Goal: Transaction & Acquisition: Download file/media

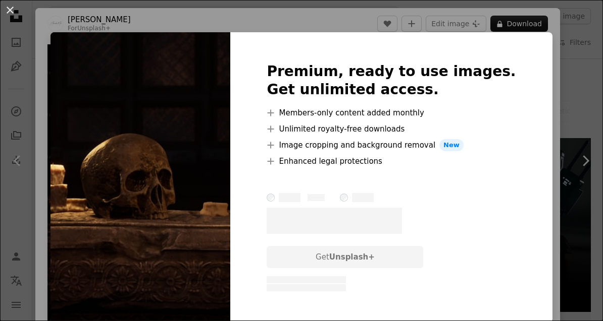
scroll to position [314, 0]
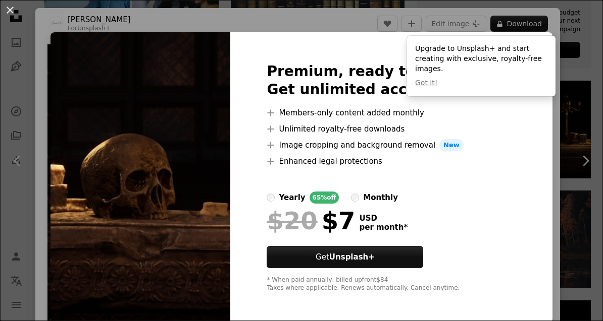
click at [552, 124] on div "An X shape Premium, ready to use images. Get unlimited access. A plus sign Memb…" at bounding box center [301, 160] width 603 height 321
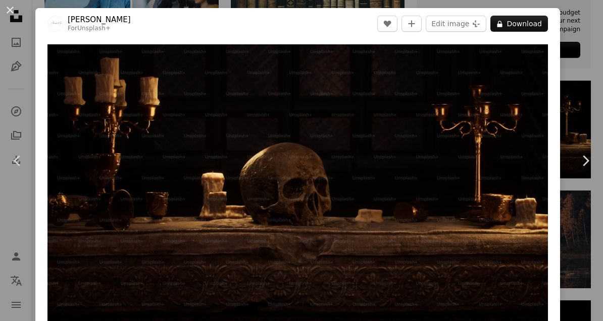
click at [5, 10] on button "An X shape" at bounding box center [10, 10] width 12 height 12
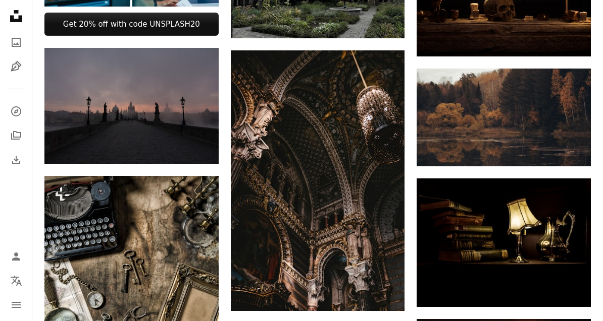
scroll to position [436, 0]
click at [198, 142] on icon "Download" at bounding box center [198, 145] width 7 height 7
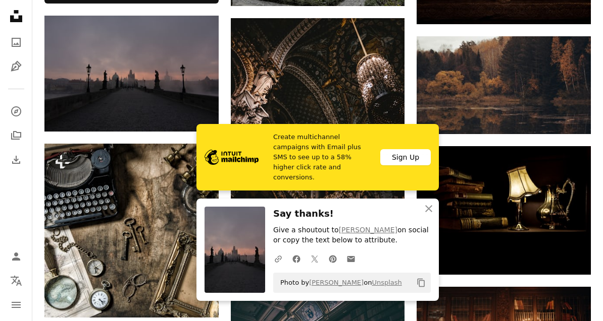
click at [431, 215] on icon "An X shape" at bounding box center [428, 209] width 12 height 12
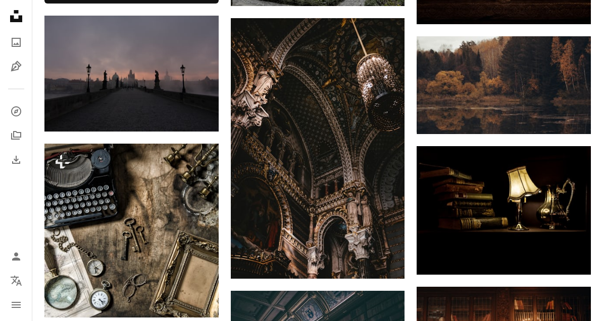
click at [578, 120] on link "Arrow pointing down" at bounding box center [570, 116] width 20 height 16
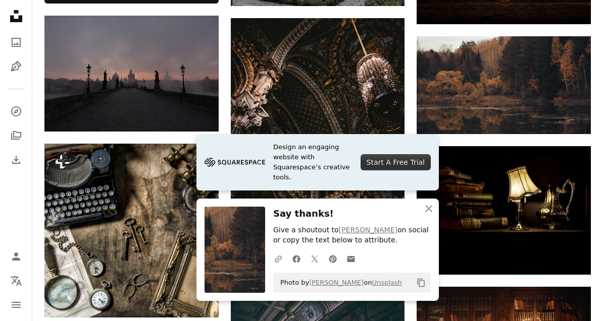
click at [431, 215] on icon "An X shape" at bounding box center [428, 209] width 12 height 12
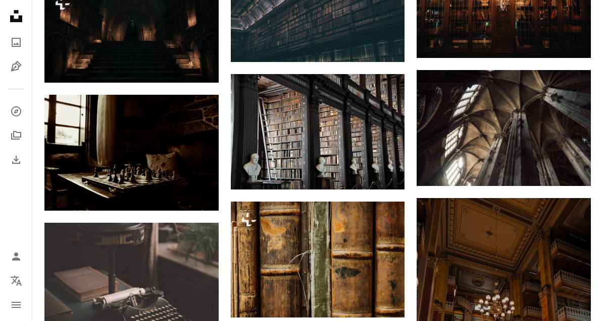
scroll to position [813, 0]
